Goal: Task Accomplishment & Management: Complete application form

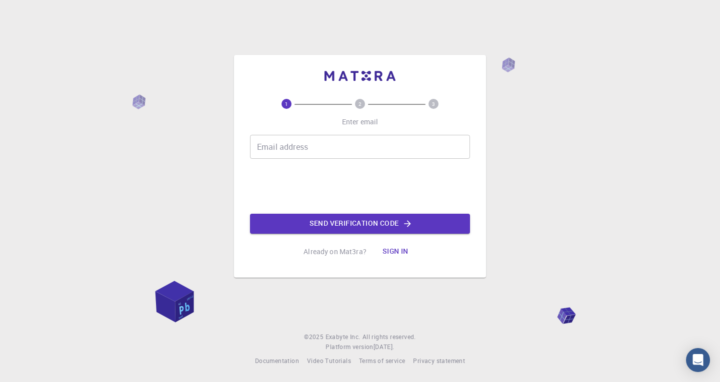
click at [341, 148] on input "Email address" at bounding box center [360, 147] width 220 height 24
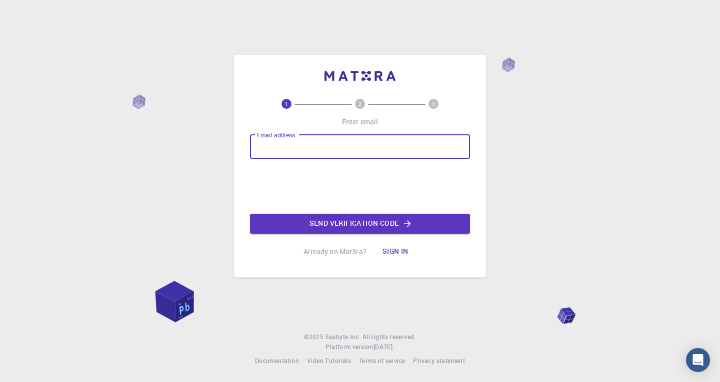
type input "[EMAIL_ADDRESS][DOMAIN_NAME]"
click at [391, 232] on button "Send verification code" at bounding box center [360, 224] width 220 height 20
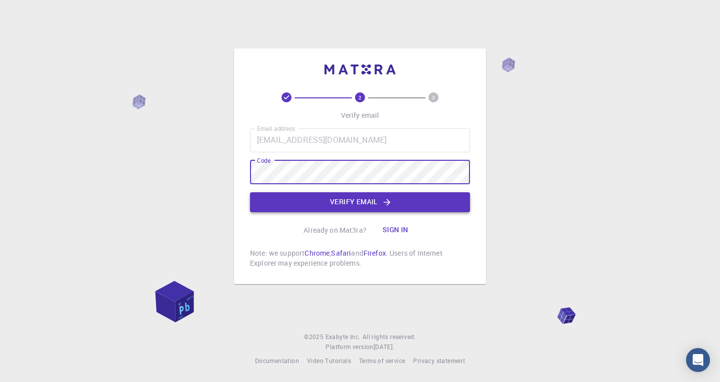
click at [403, 197] on button "Verify email" at bounding box center [360, 202] width 220 height 20
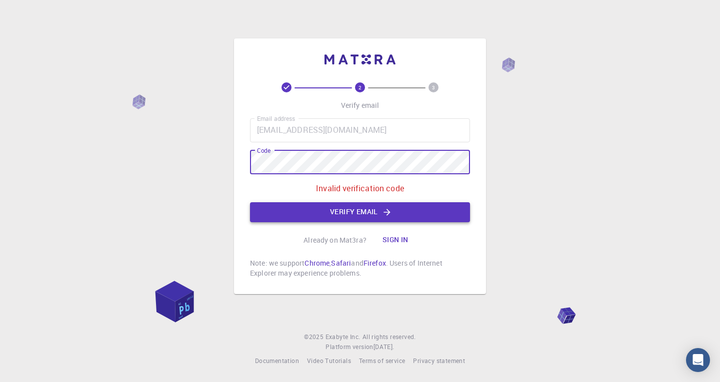
click at [343, 218] on button "Verify email" at bounding box center [360, 212] width 220 height 20
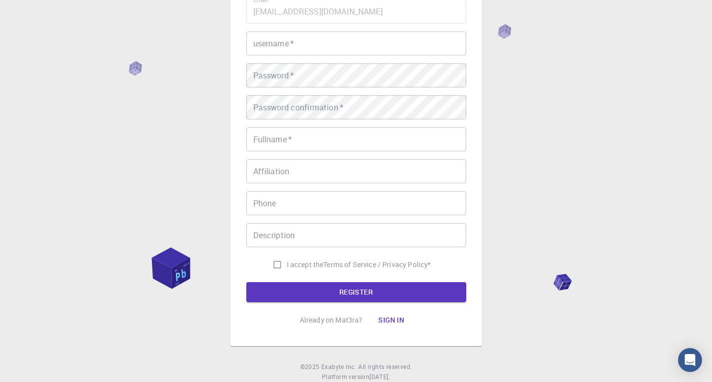
scroll to position [126, 0]
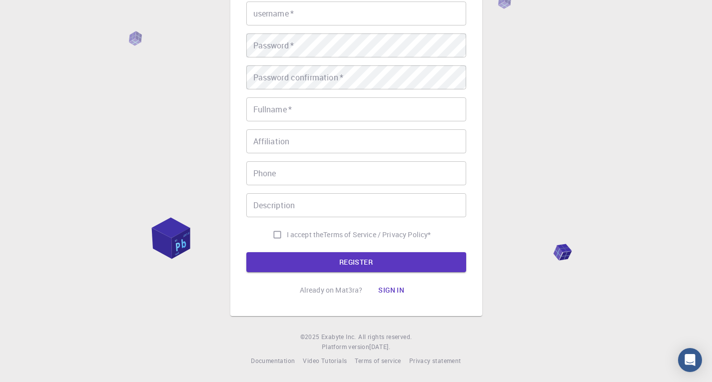
click at [274, 239] on input "I accept the Terms of Service / Privacy Policy *" at bounding box center [277, 234] width 19 height 19
checkbox input "true"
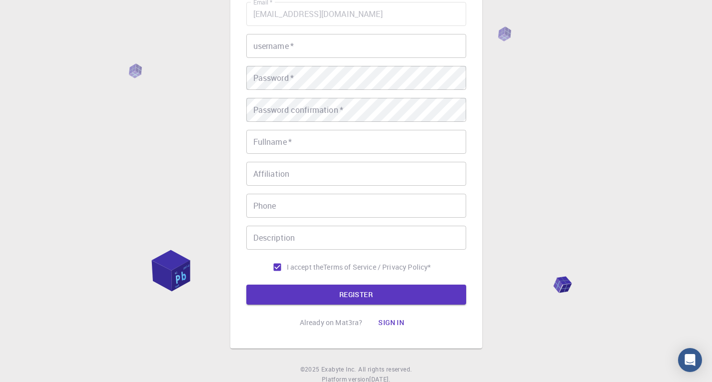
scroll to position [76, 0]
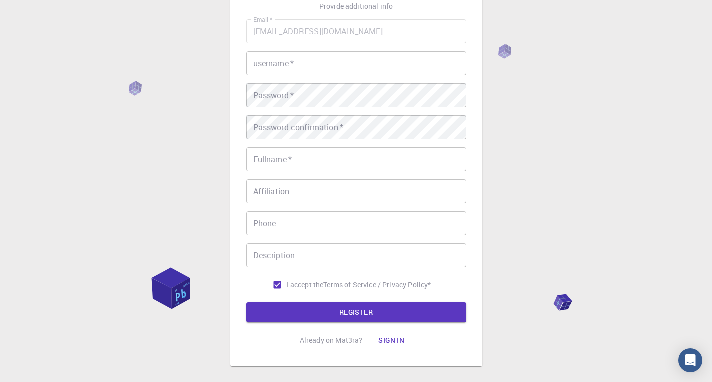
click at [287, 66] on input "username   *" at bounding box center [356, 63] width 220 height 24
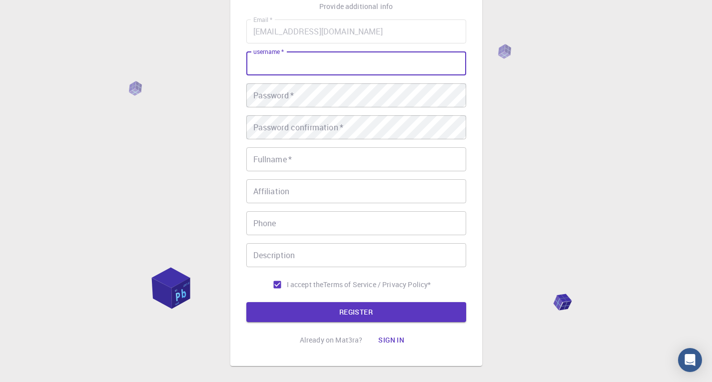
drag, startPoint x: 412, startPoint y: 65, endPoint x: 406, endPoint y: 65, distance: 6.0
click at [406, 65] on input "username   *" at bounding box center [356, 63] width 220 height 24
click at [534, 82] on div "3 Provide additional info Email   * [EMAIL_ADDRESS][DOMAIN_NAME] Email   * user…" at bounding box center [356, 178] width 712 height 509
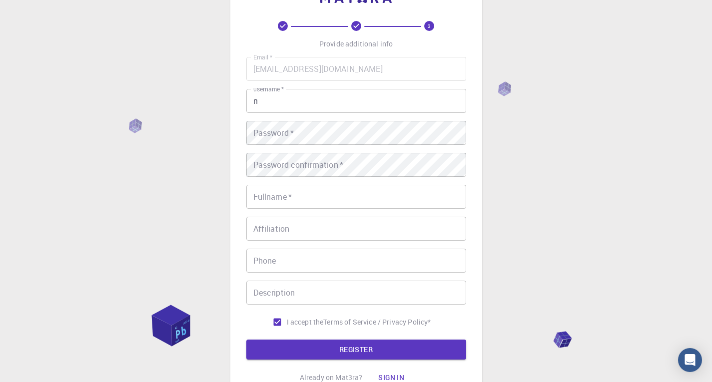
scroll to position [0, 0]
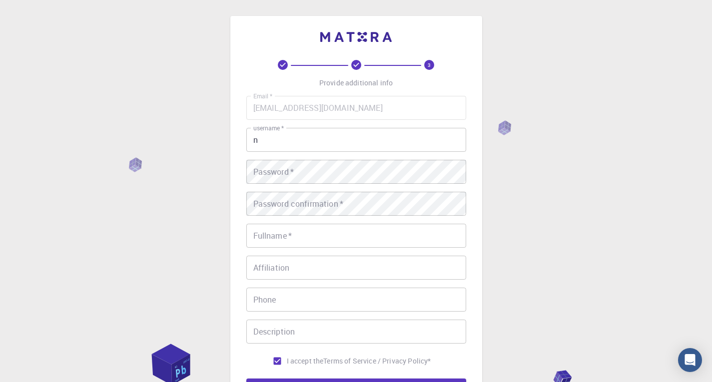
click at [336, 147] on input "n" at bounding box center [356, 140] width 220 height 24
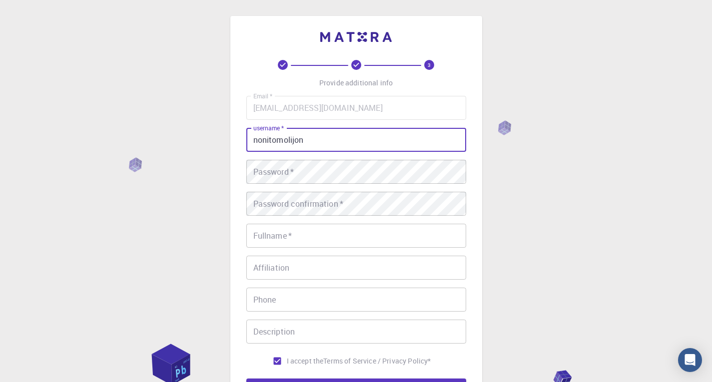
type input "nonitomolijon"
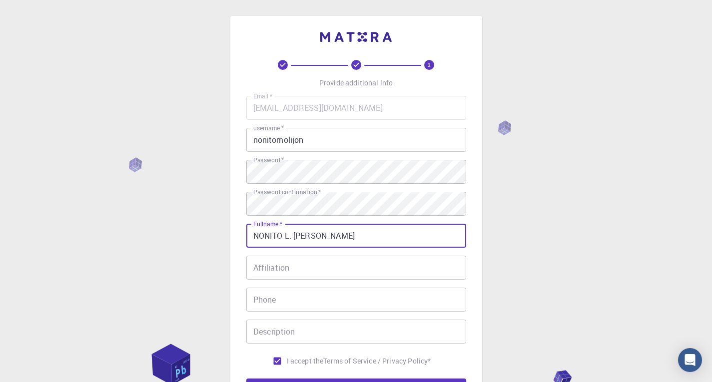
type input "NONITO L. [PERSON_NAME]"
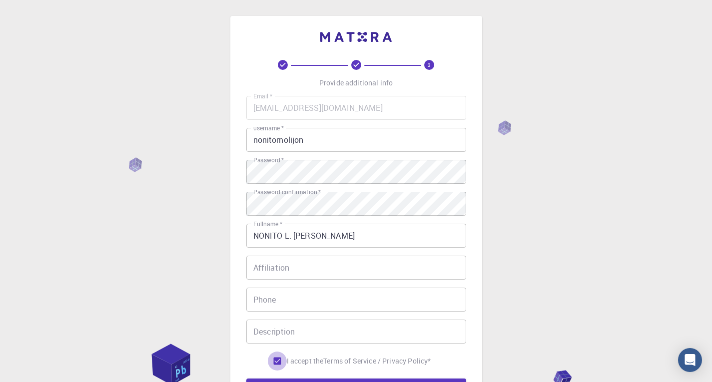
scroll to position [126, 0]
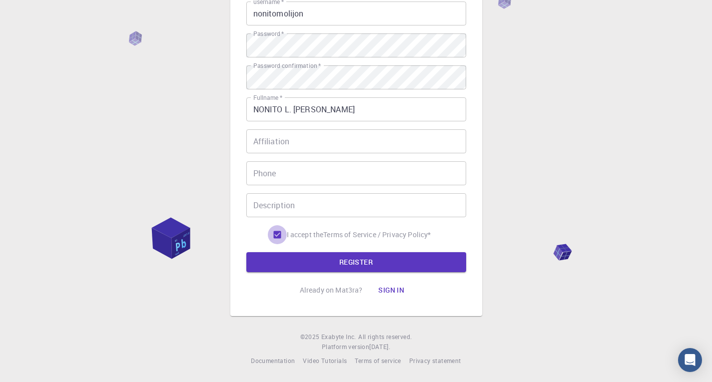
click at [379, 250] on form "Email   * [EMAIL_ADDRESS][DOMAIN_NAME] Email   * username   * nonitomolijon use…" at bounding box center [356, 121] width 220 height 303
click at [379, 263] on button "REGISTER" at bounding box center [356, 262] width 220 height 20
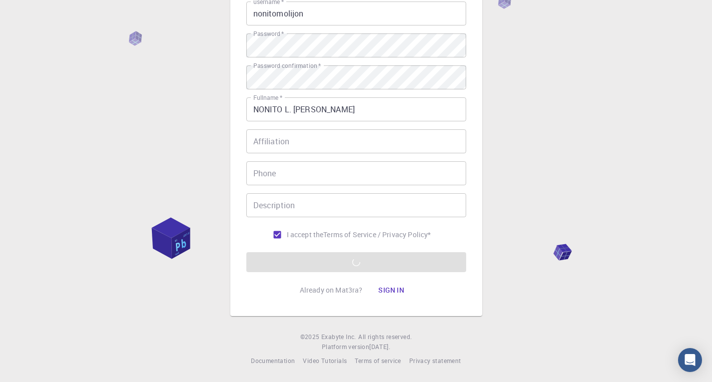
click at [395, 291] on button "Sign in" at bounding box center [391, 290] width 42 height 20
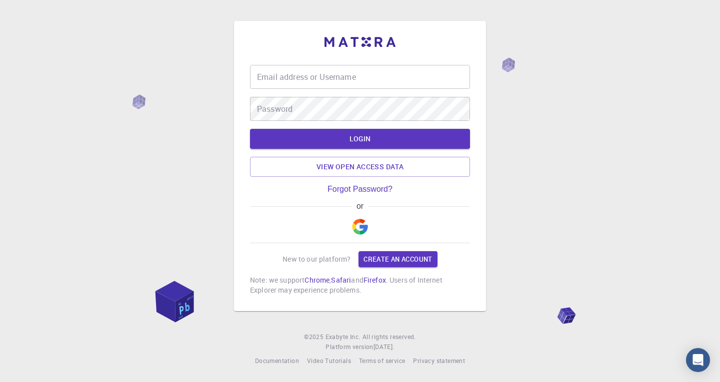
type input "[EMAIL_ADDRESS][DOMAIN_NAME]"
click at [373, 131] on button "LOGIN" at bounding box center [360, 139] width 220 height 20
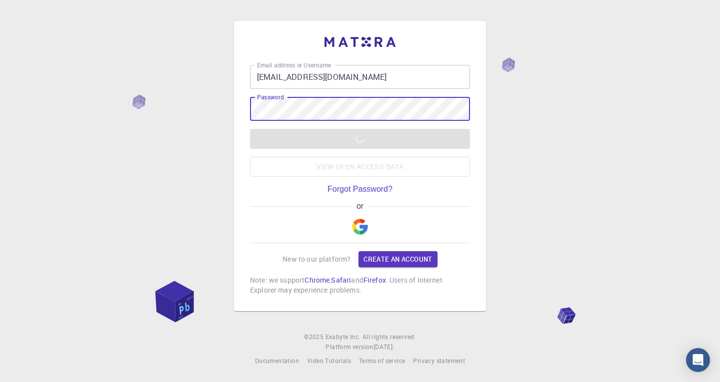
click at [487, 130] on div "Email address or Username [EMAIL_ADDRESS][DOMAIN_NAME] Email address or Usernam…" at bounding box center [360, 191] width 720 height 382
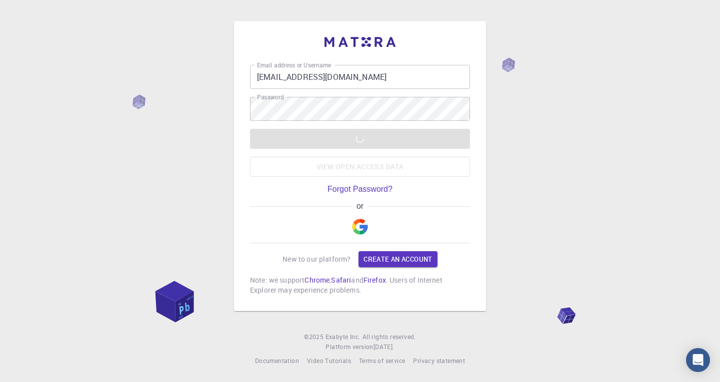
click at [526, 177] on div "Email address or Username [EMAIL_ADDRESS][DOMAIN_NAME] Email address or Usernam…" at bounding box center [360, 191] width 720 height 382
click at [515, 99] on div "Email address or Username [EMAIL_ADDRESS][DOMAIN_NAME] Email address or Usernam…" at bounding box center [360, 191] width 720 height 382
click at [366, 227] on img "button" at bounding box center [360, 227] width 16 height 16
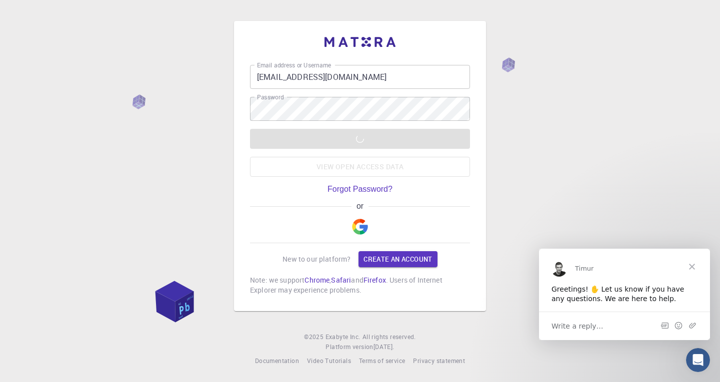
click at [568, 168] on div "Email address or Username [EMAIL_ADDRESS][DOMAIN_NAME] Email address or Usernam…" at bounding box center [360, 191] width 720 height 382
click at [391, 156] on div "LOGIN View open access data" at bounding box center [360, 153] width 220 height 48
click at [372, 130] on div "LOGIN View open access data" at bounding box center [360, 153] width 220 height 48
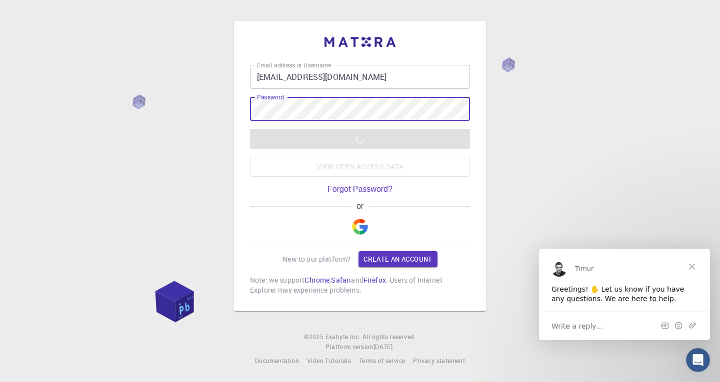
drag, startPoint x: 531, startPoint y: 131, endPoint x: 526, endPoint y: 133, distance: 5.7
click at [531, 132] on div "Email address or Username [EMAIL_ADDRESS][DOMAIN_NAME] Email address or Usernam…" at bounding box center [360, 191] width 720 height 382
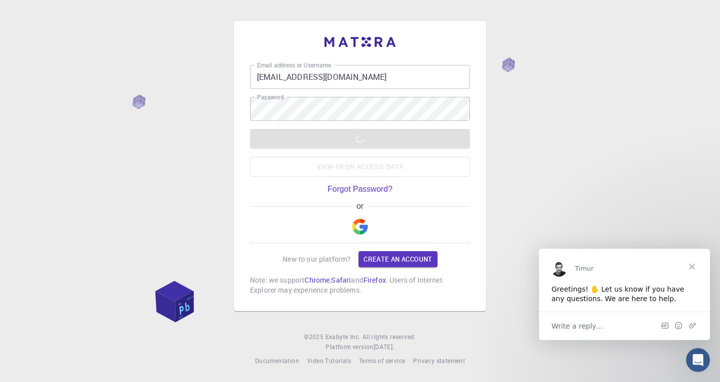
click at [429, 136] on div "LOGIN View open access data" at bounding box center [360, 153] width 220 height 48
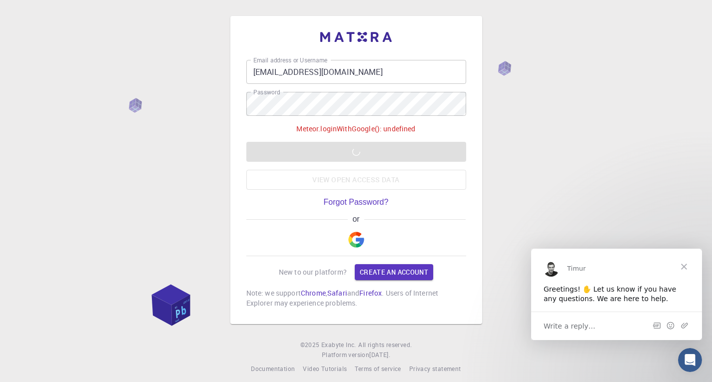
click at [560, 144] on div "Email address or Username [EMAIL_ADDRESS][DOMAIN_NAME] Email address or Usernam…" at bounding box center [356, 195] width 712 height 390
click at [384, 141] on div "Meteor.loginWithGoogle(): undefined LOGIN View open access data" at bounding box center [356, 157] width 220 height 66
click at [413, 150] on div "Meteor.loginWithGoogle(): undefined LOGIN View open access data" at bounding box center [356, 157] width 220 height 66
click at [356, 133] on p "Meteor.loginWithGoogle(): undefined" at bounding box center [355, 129] width 119 height 10
click at [361, 147] on div "Meteor.loginWithGoogle(): undefined LOGIN View open access data" at bounding box center [356, 157] width 220 height 66
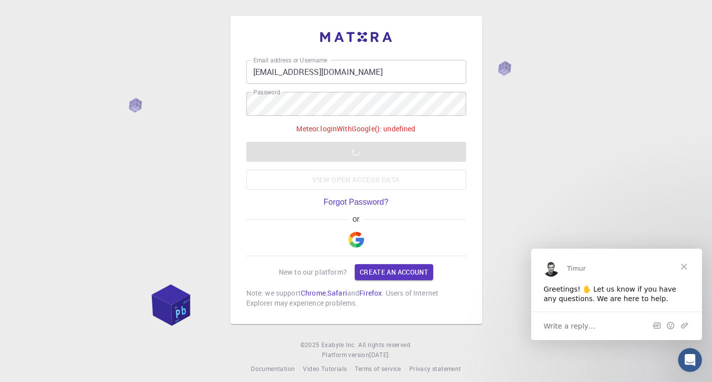
click at [359, 228] on button "button" at bounding box center [356, 240] width 24 height 32
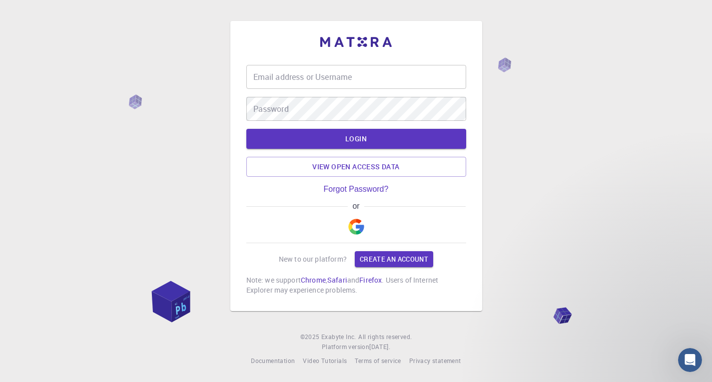
type input "[EMAIL_ADDRESS][DOMAIN_NAME]"
